Goal: Information Seeking & Learning: Find specific fact

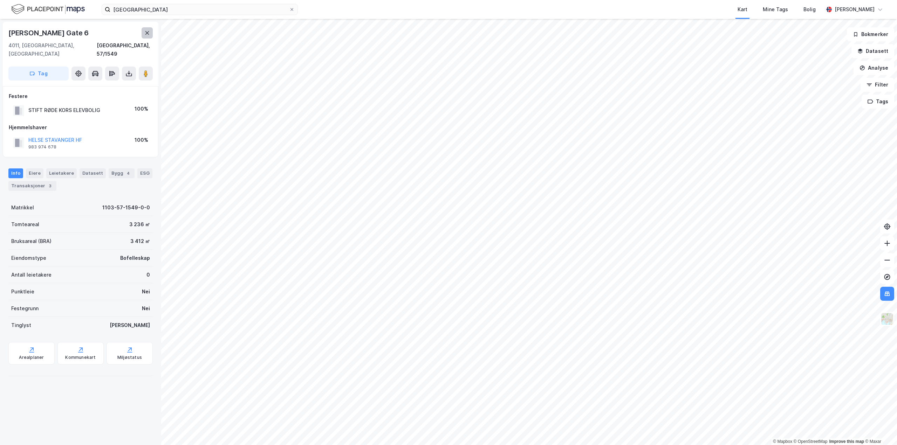
click at [148, 34] on icon at bounding box center [147, 33] width 6 height 6
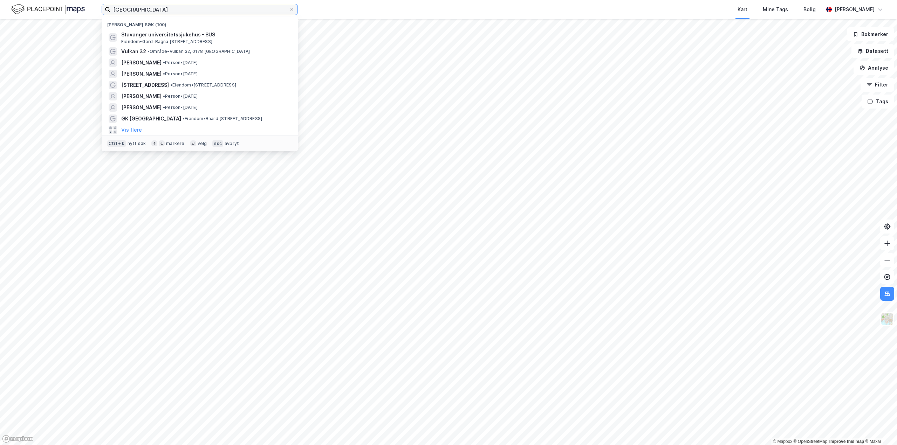
click at [135, 11] on input "[GEOGRAPHIC_DATA]" at bounding box center [199, 9] width 179 height 11
drag, startPoint x: 170, startPoint y: 8, endPoint x: 22, endPoint y: 11, distance: 147.2
click at [22, 11] on div "stavanger sykehus Nylige søk (100) Stavanger universitetssjukehus - SUS Eiendom…" at bounding box center [448, 9] width 897 height 19
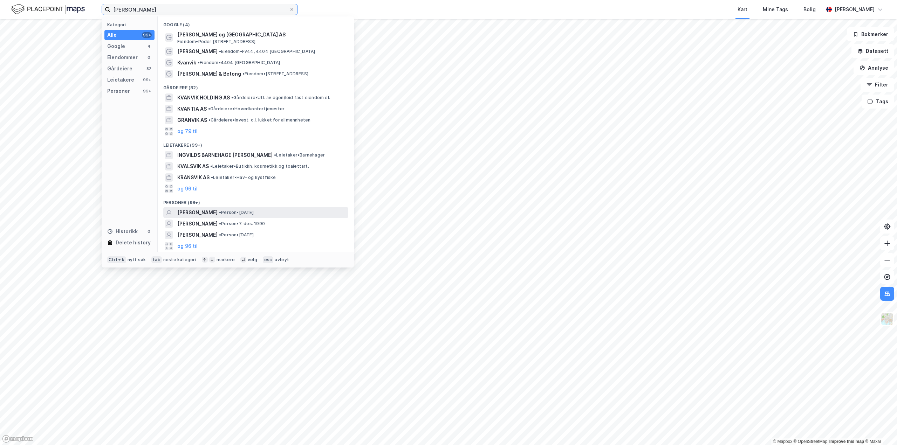
type input "[PERSON_NAME]"
click at [218, 214] on span "[PERSON_NAME]" at bounding box center [197, 213] width 40 height 8
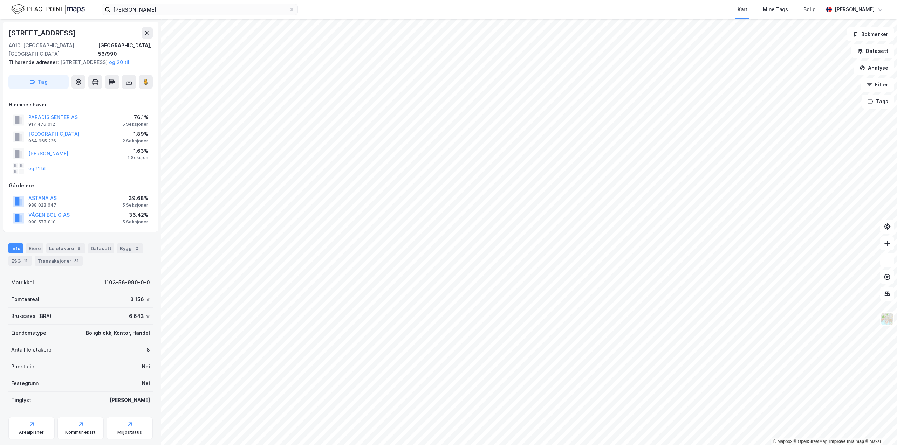
click at [572, 445] on html "[PERSON_NAME] Kart Mine Tags Bolig [PERSON_NAME] © Mapbox © OpenStreetMap Impro…" at bounding box center [448, 222] width 897 height 445
